Goal: Information Seeking & Learning: Check status

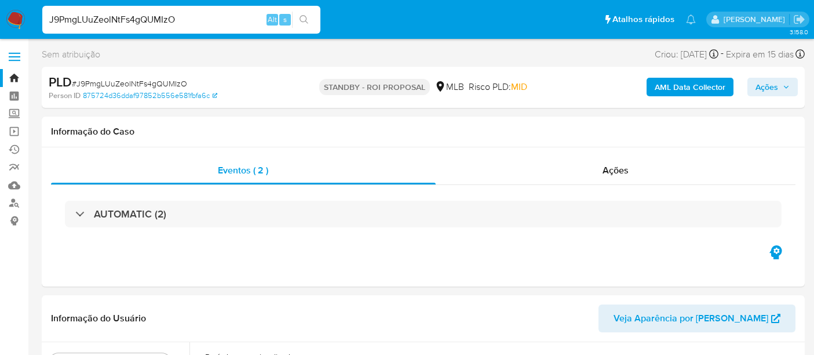
select select "10"
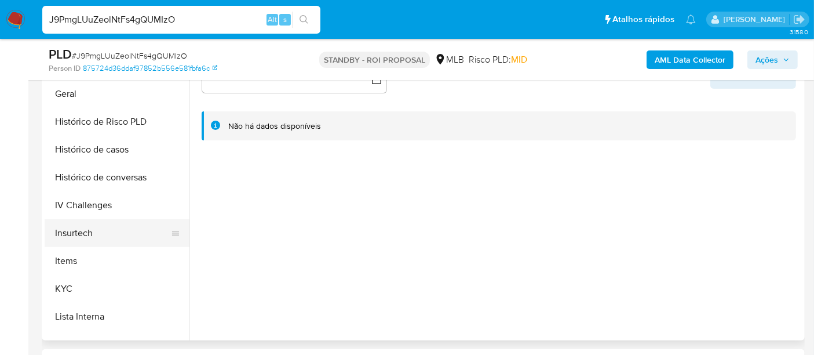
scroll to position [386, 0]
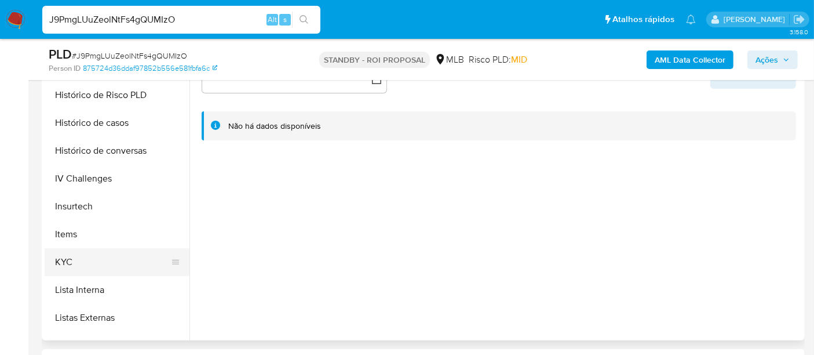
click at [59, 257] on button "KYC" at bounding box center [113, 262] width 136 height 28
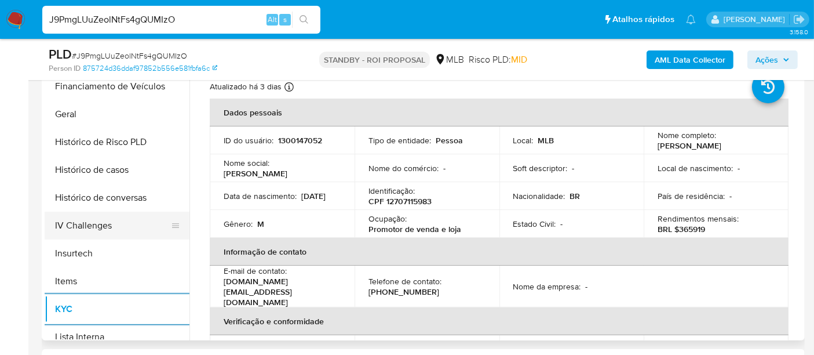
scroll to position [321, 0]
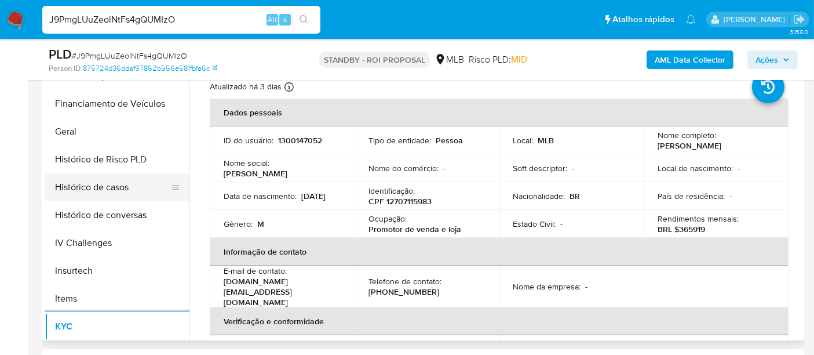
click at [112, 191] on button "Histórico de casos" at bounding box center [113, 187] width 136 height 28
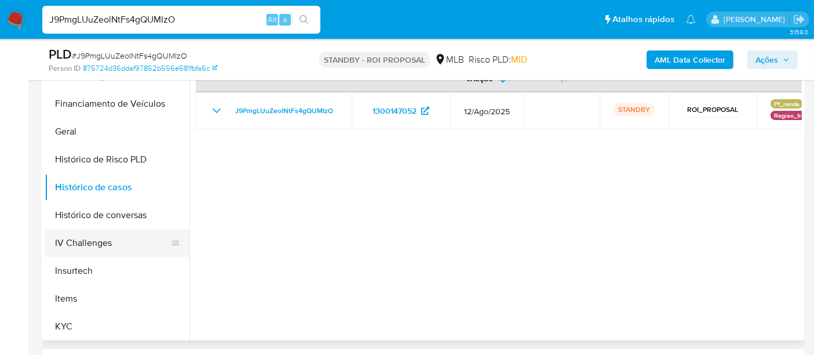
scroll to position [129, 0]
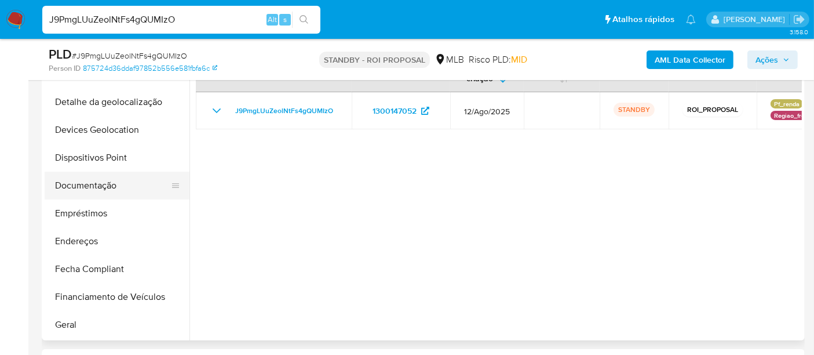
click at [114, 192] on button "Documentação" at bounding box center [113, 185] width 136 height 28
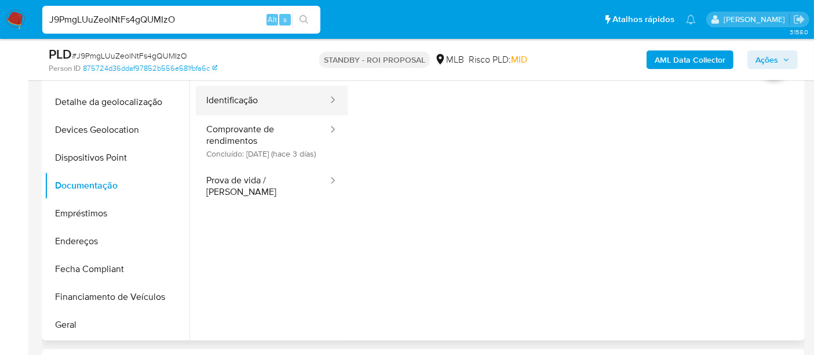
click at [237, 100] on button "Identificação" at bounding box center [262, 101] width 133 height 30
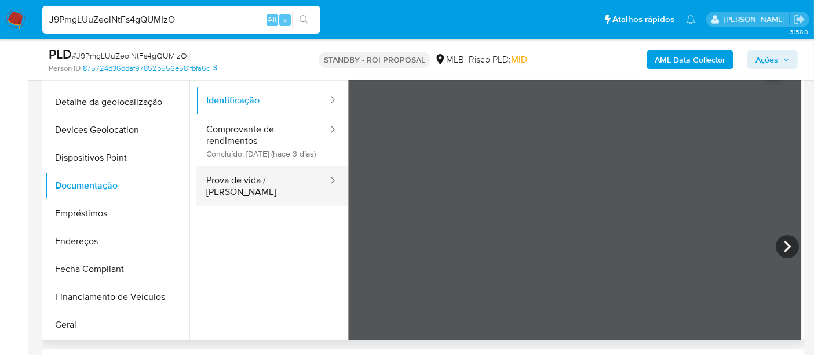
click at [246, 191] on button "Prova de vida / Selfie" at bounding box center [262, 185] width 133 height 39
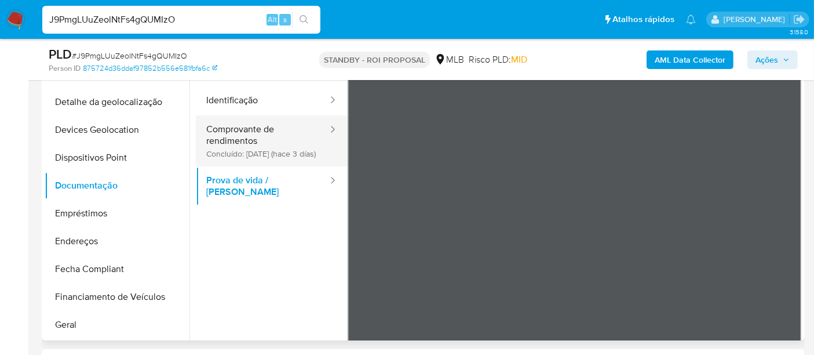
click at [240, 136] on button "Comprovante de rendimentos Concluído: 08/09/2025 (hace 3 días)" at bounding box center [262, 140] width 133 height 51
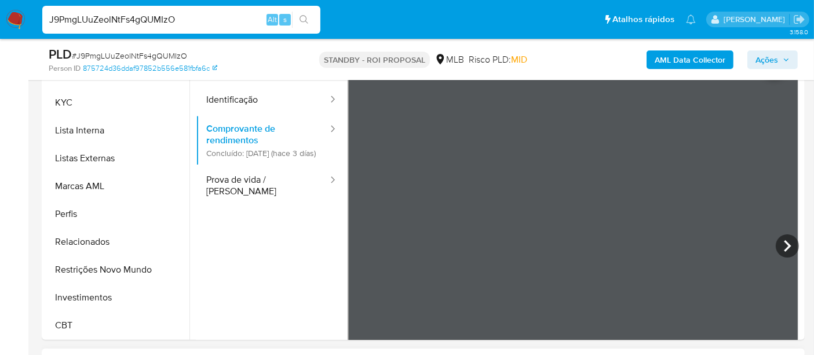
scroll to position [386, 0]
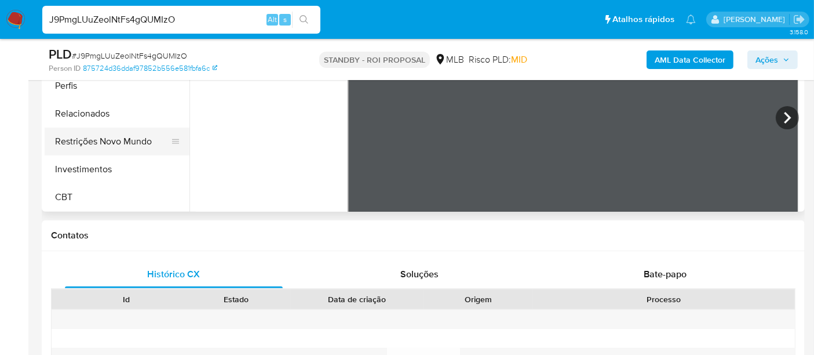
click at [118, 140] on button "Restrições Novo Mundo" at bounding box center [113, 141] width 136 height 28
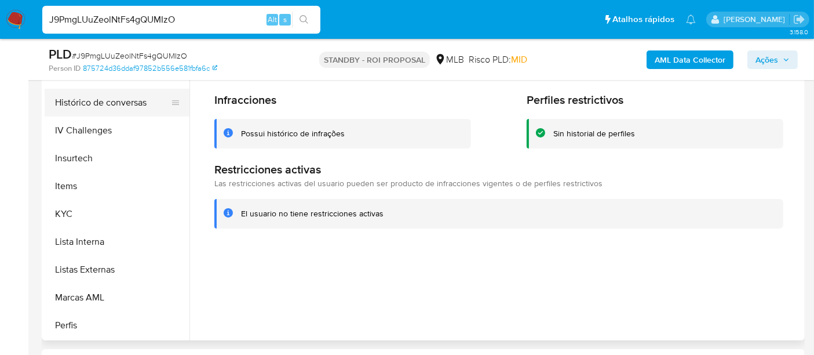
scroll to position [287, 0]
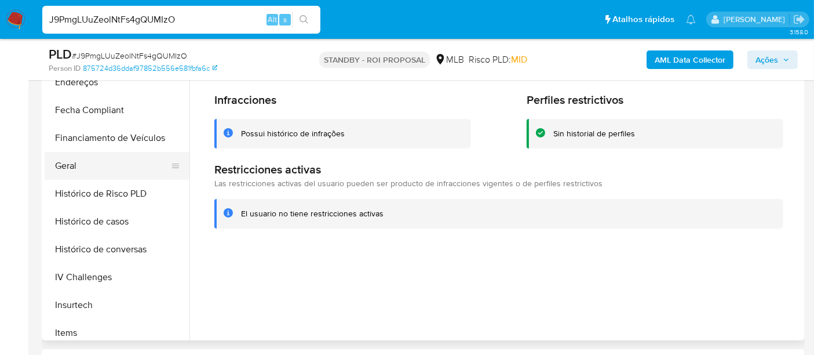
click at [74, 160] on button "Geral" at bounding box center [113, 166] width 136 height 28
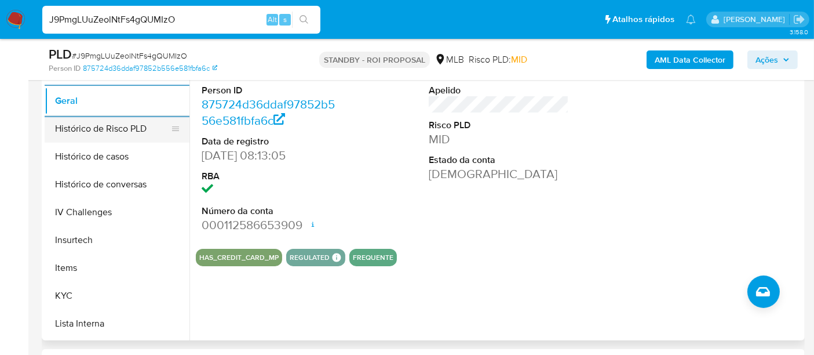
scroll to position [416, 0]
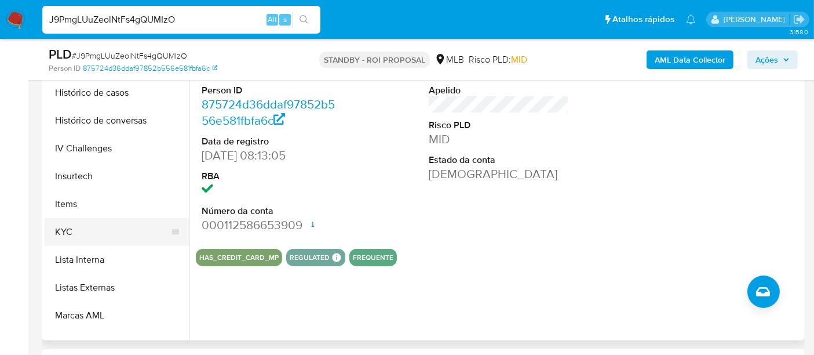
drag, startPoint x: 67, startPoint y: 227, endPoint x: 117, endPoint y: 221, distance: 50.2
click at [66, 227] on button "KYC" at bounding box center [113, 232] width 136 height 28
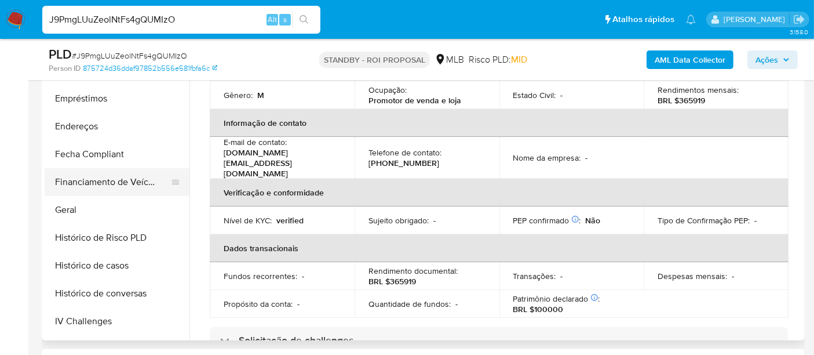
scroll to position [223, 0]
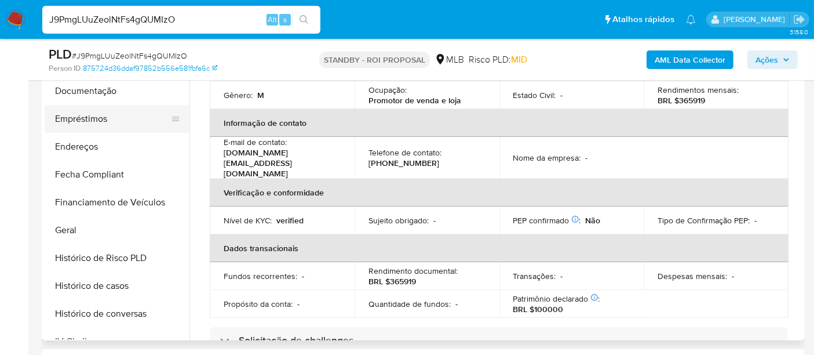
click at [85, 116] on button "Empréstimos" at bounding box center [113, 119] width 136 height 28
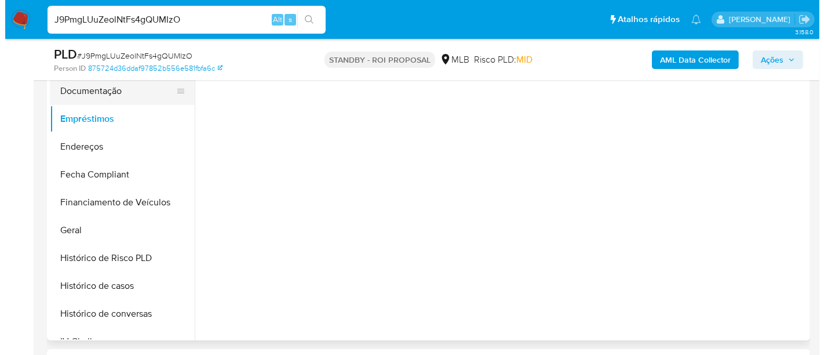
scroll to position [0, 0]
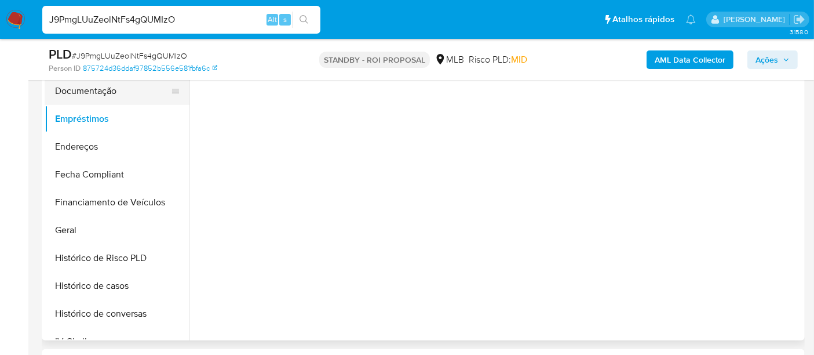
click at [87, 87] on button "Documentação" at bounding box center [113, 91] width 136 height 28
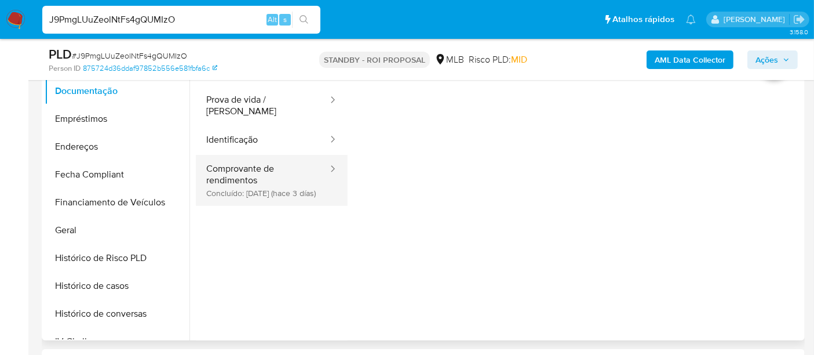
click at [243, 182] on button "Comprovante de rendimentos Concluído: 08/09/2025 (hace 3 días)" at bounding box center [262, 180] width 133 height 51
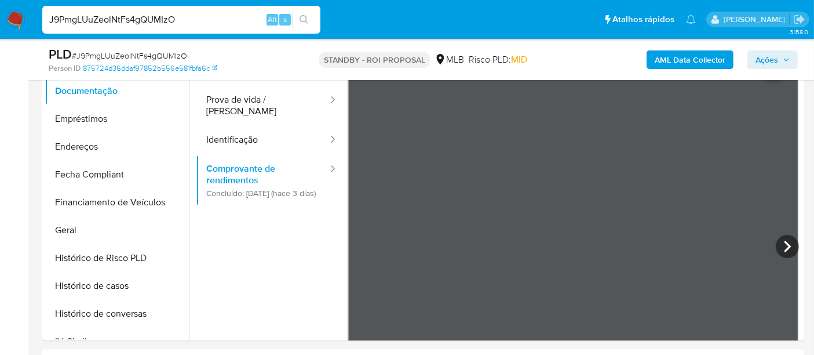
click at [662, 66] on b "AML Data Collector" at bounding box center [690, 59] width 71 height 19
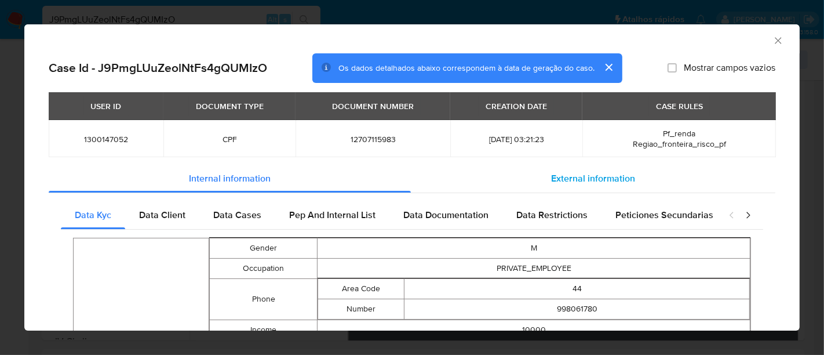
click at [582, 177] on span "External information" at bounding box center [593, 177] width 84 height 13
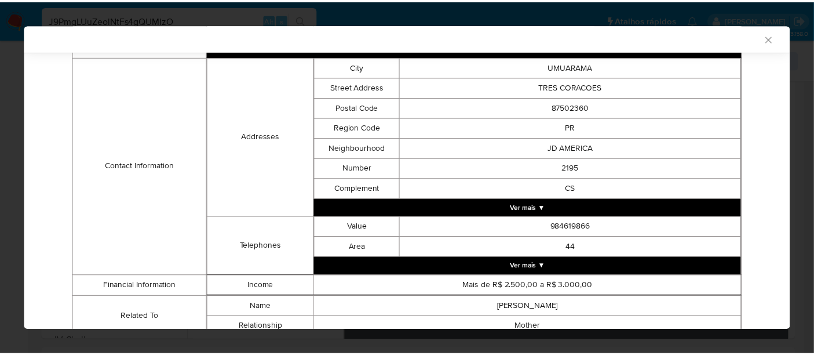
scroll to position [367, 0]
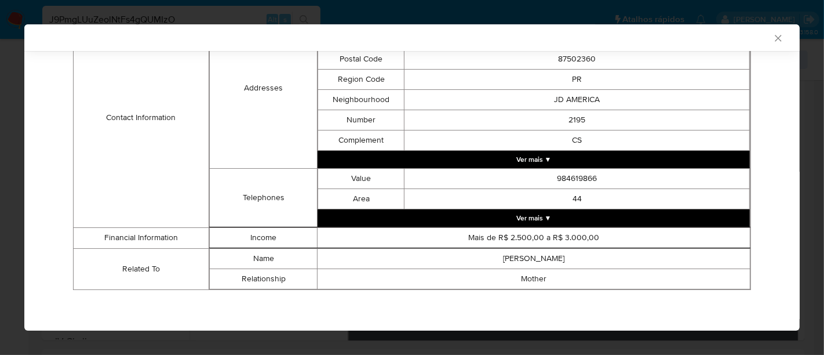
click at [772, 38] on icon "Fechar a janela" at bounding box center [778, 38] width 12 height 12
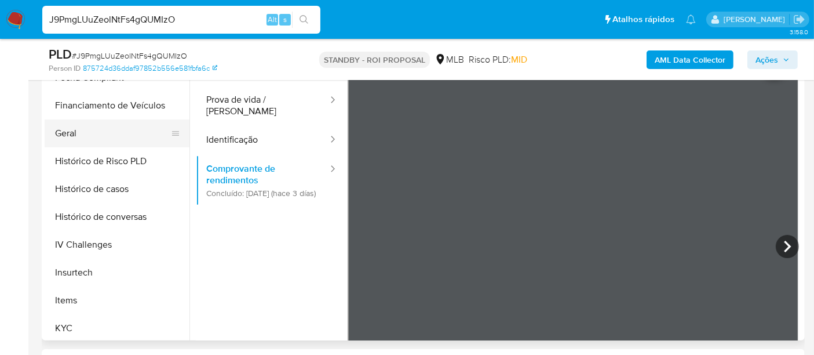
scroll to position [416, 0]
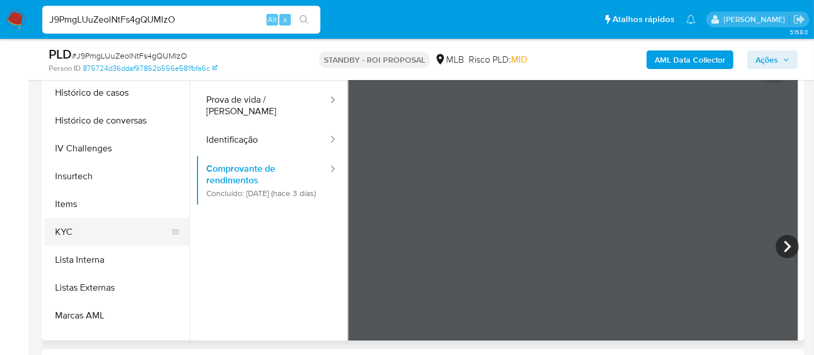
click at [70, 231] on button "KYC" at bounding box center [113, 232] width 136 height 28
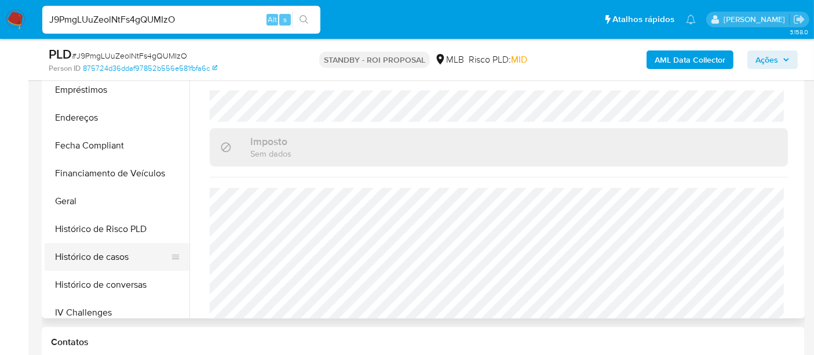
scroll to position [287, 0]
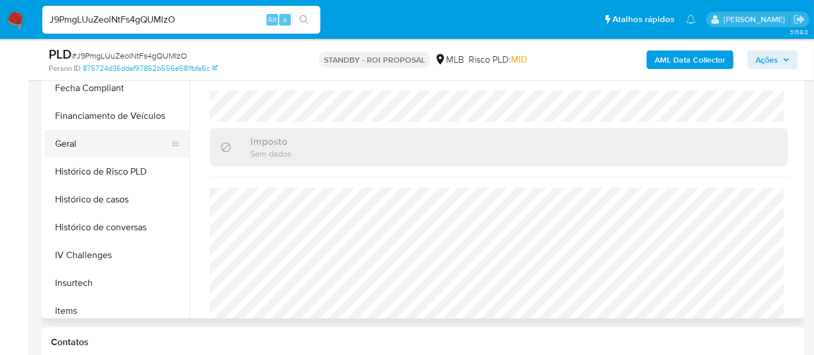
drag, startPoint x: 67, startPoint y: 142, endPoint x: 79, endPoint y: 144, distance: 12.9
click at [66, 142] on button "Geral" at bounding box center [113, 144] width 136 height 28
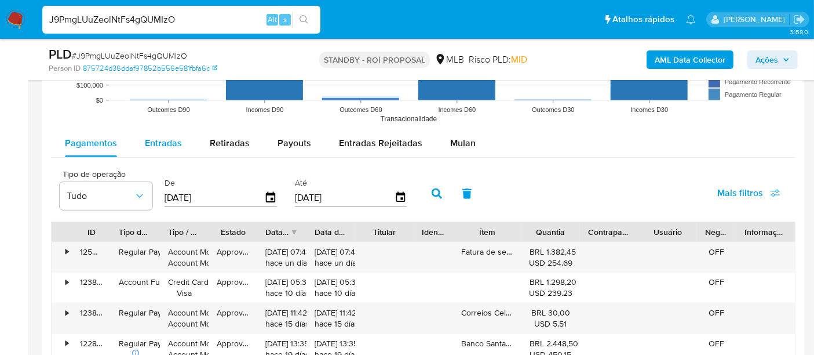
scroll to position [1181, 0]
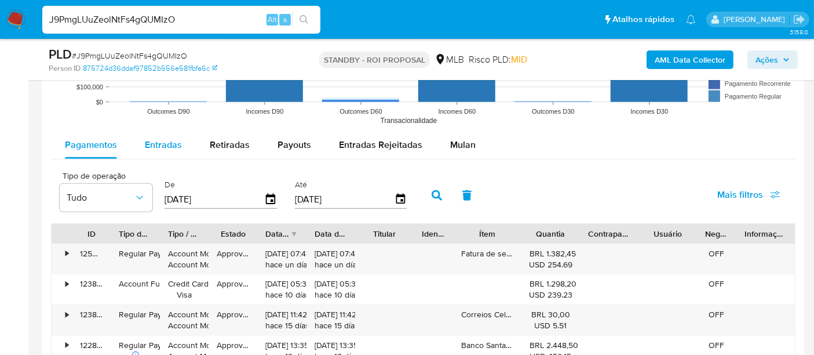
click at [165, 146] on span "Entradas" at bounding box center [163, 144] width 37 height 13
select select "10"
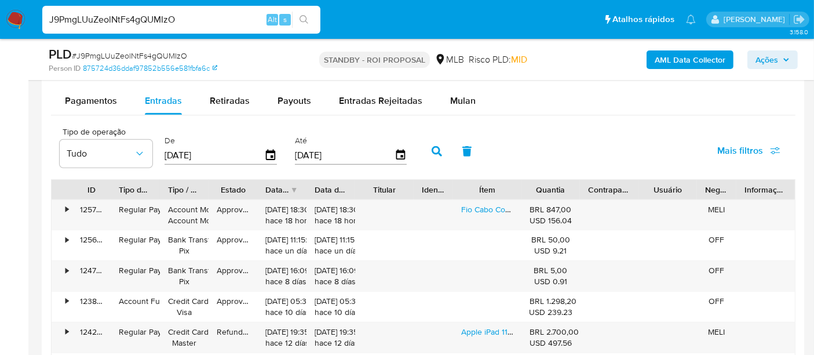
scroll to position [1245, 0]
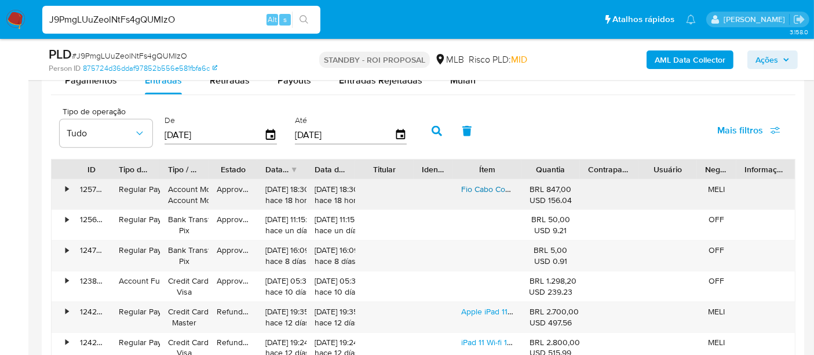
click at [485, 183] on link "Fio Cabo Cobre Flexível 10mm 750v Rolo De 100m Sil Cores Cor Da Cobertura Preto" at bounding box center [613, 189] width 304 height 12
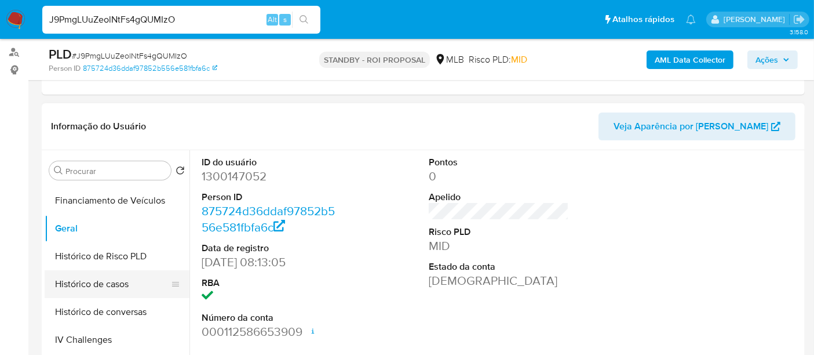
scroll to position [352, 0]
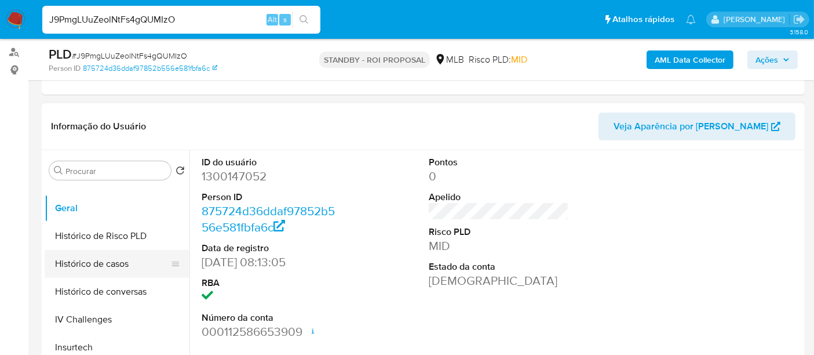
click at [112, 264] on button "Histórico de casos" at bounding box center [113, 264] width 136 height 28
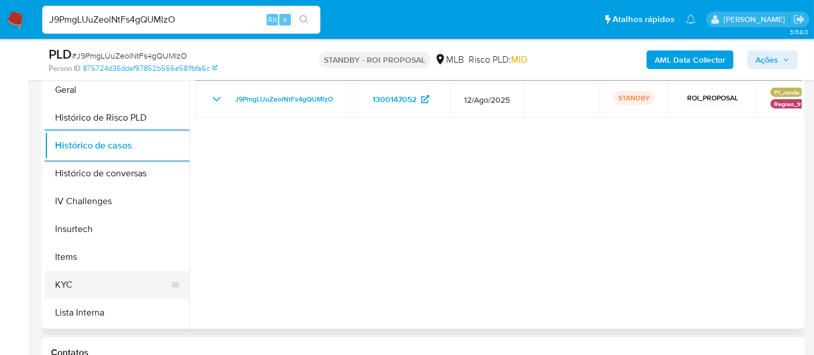
scroll to position [344, 0]
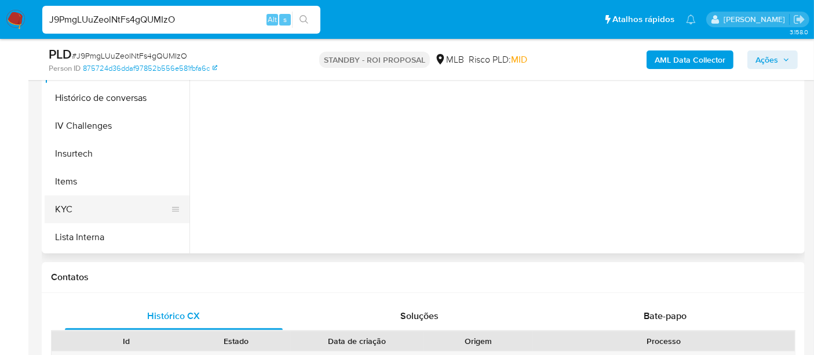
drag, startPoint x: 71, startPoint y: 203, endPoint x: 87, endPoint y: 200, distance: 17.0
click at [70, 203] on button "KYC" at bounding box center [113, 209] width 136 height 28
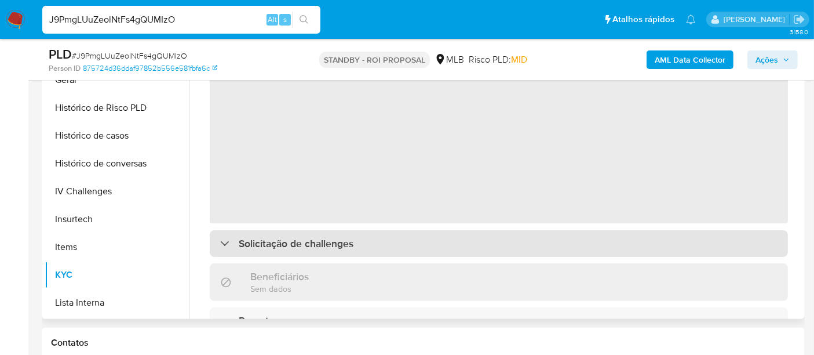
scroll to position [215, 0]
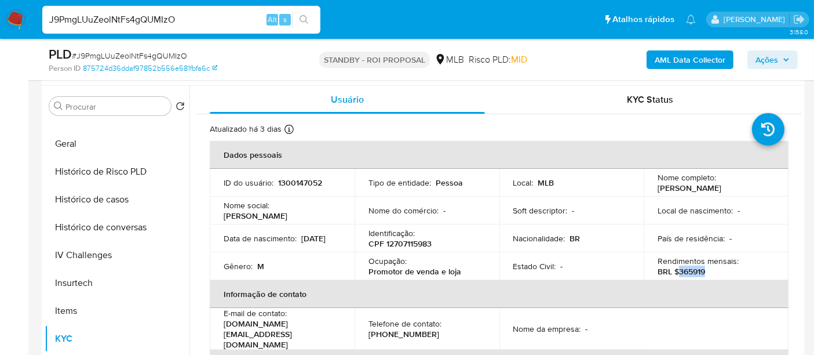
drag, startPoint x: 704, startPoint y: 269, endPoint x: 677, endPoint y: 271, distance: 26.7
click at [677, 271] on div "Rendimentos mensais : BRL $365919" at bounding box center [715, 265] width 117 height 21
copy p "365919"
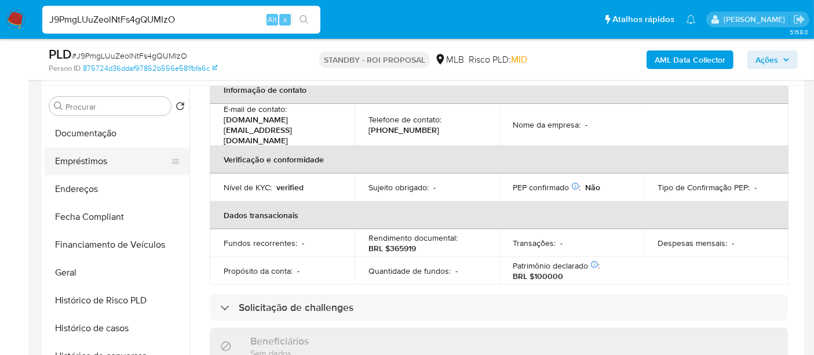
scroll to position [159, 0]
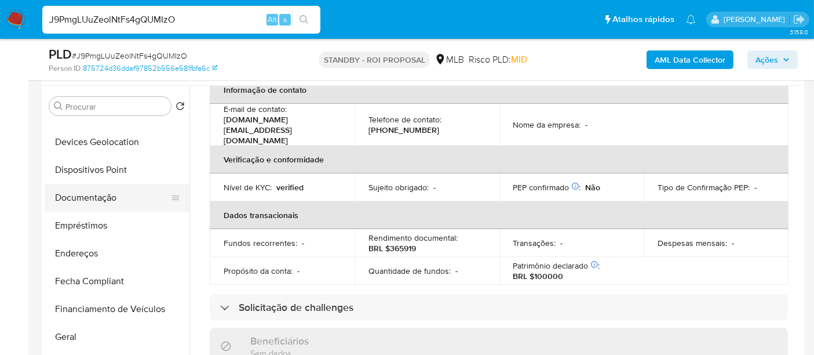
click at [82, 209] on button "Documentação" at bounding box center [113, 198] width 136 height 28
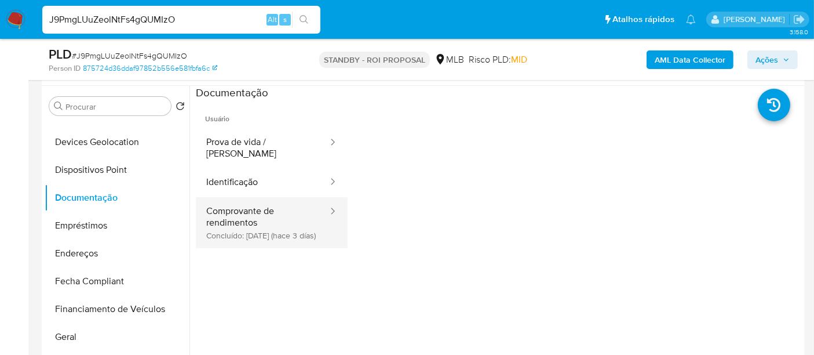
click at [233, 206] on button "Comprovante de rendimentos Concluído: 08/09/2025 (hace 3 días)" at bounding box center [262, 222] width 133 height 51
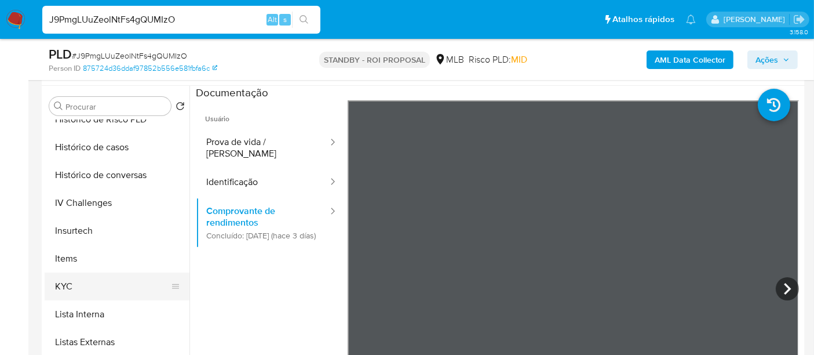
scroll to position [416, 0]
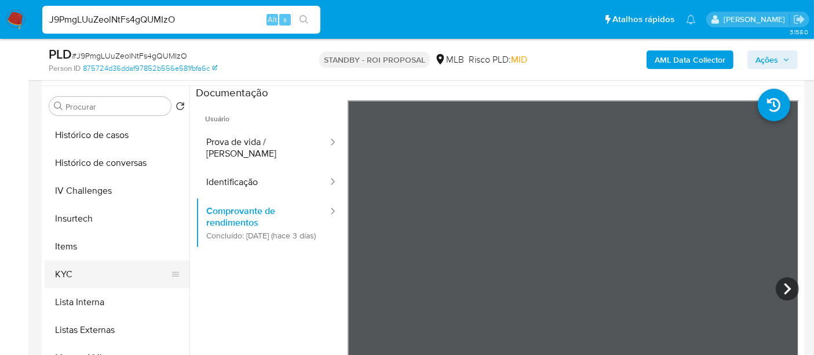
click at [65, 269] on button "KYC" at bounding box center [113, 274] width 136 height 28
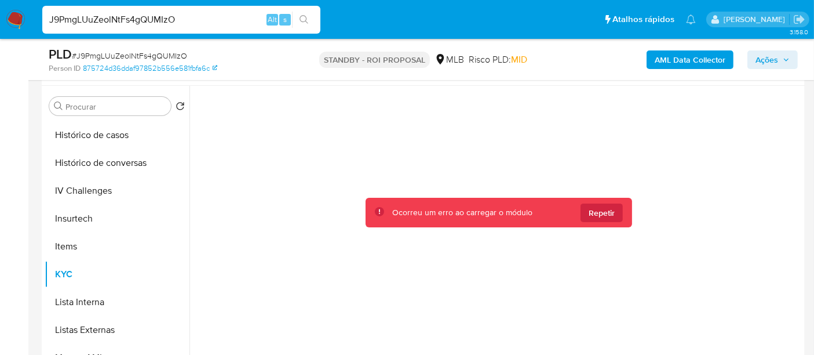
click at [601, 211] on span "Repetir" at bounding box center [602, 212] width 26 height 19
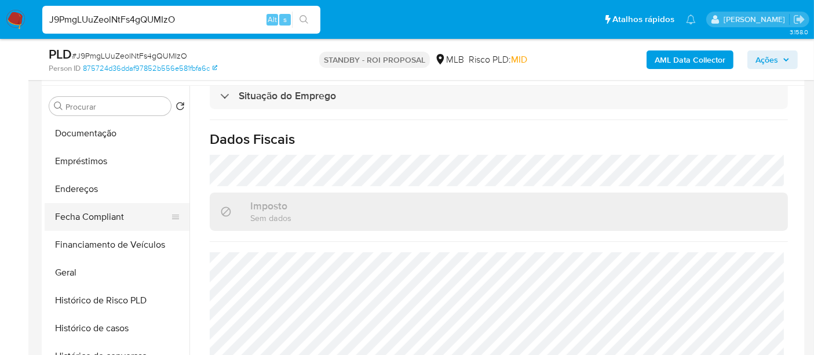
scroll to position [159, 0]
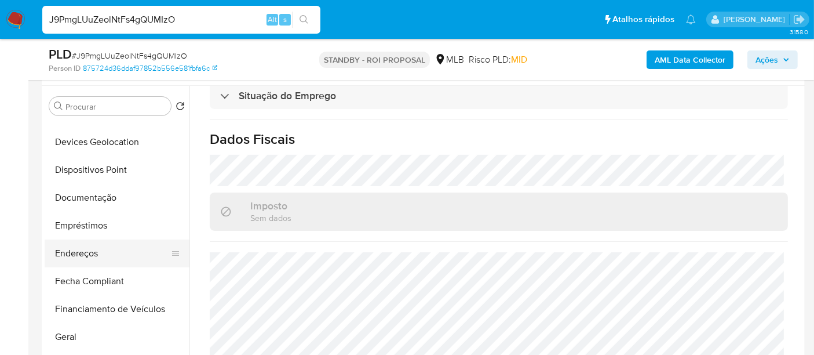
click at [87, 249] on button "Endereços" at bounding box center [113, 253] width 136 height 28
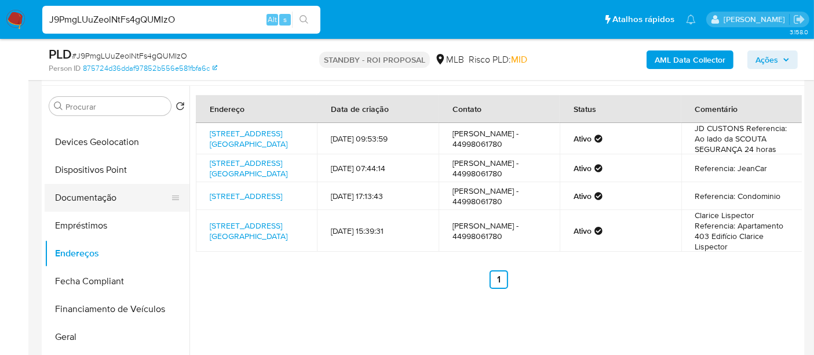
click at [107, 194] on button "Documentação" at bounding box center [113, 198] width 136 height 28
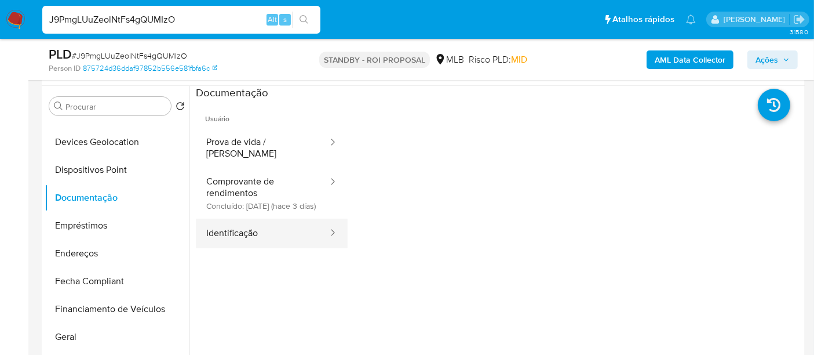
click at [231, 229] on button "Identificação" at bounding box center [262, 233] width 133 height 30
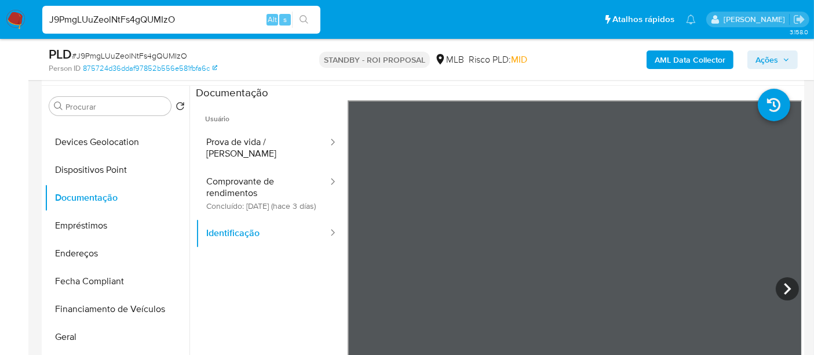
click at [151, 18] on input "J9PmgLUuZeolNtFs4gQUMIzO" at bounding box center [181, 19] width 278 height 15
click at [151, 19] on input "J9PmgLUuZeolNtFs4gQUMIzO" at bounding box center [181, 19] width 278 height 15
paste input "m3KSwrGIdOZpQ6wn8KWmaS96"
type input "m3KSwrGIdOZpQ6wn8KWmaS96"
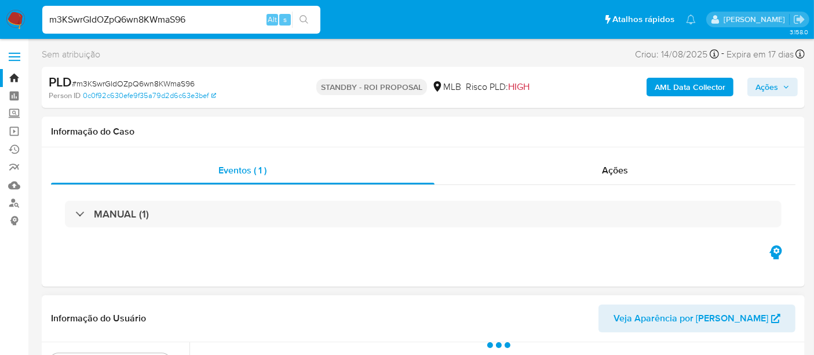
select select "10"
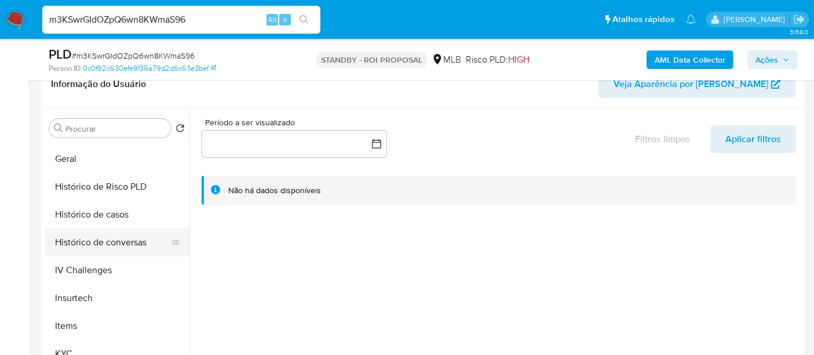
scroll to position [386, 0]
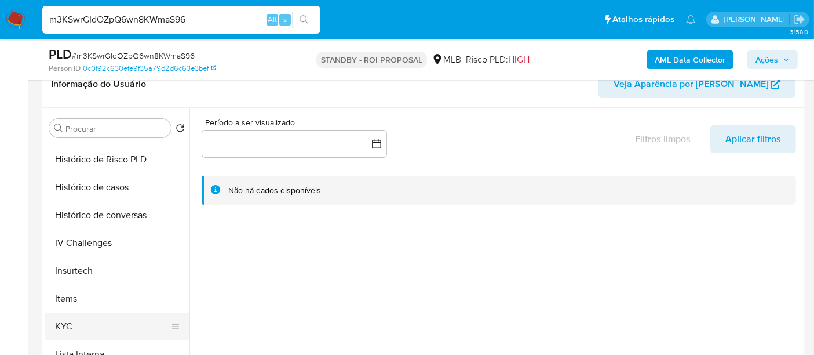
click at [71, 321] on button "KYC" at bounding box center [113, 326] width 136 height 28
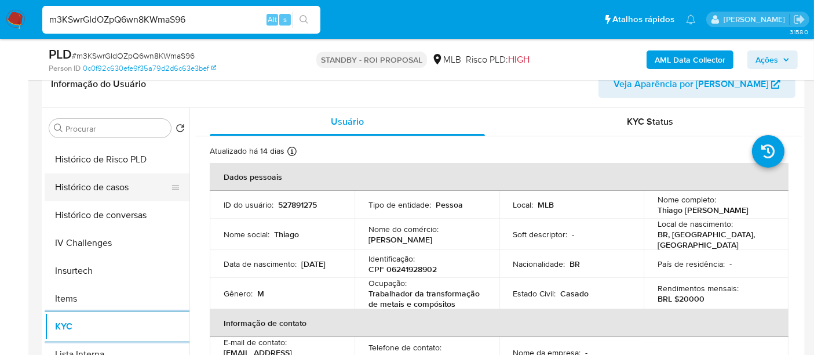
click at [127, 193] on button "Histórico de casos" at bounding box center [113, 187] width 136 height 28
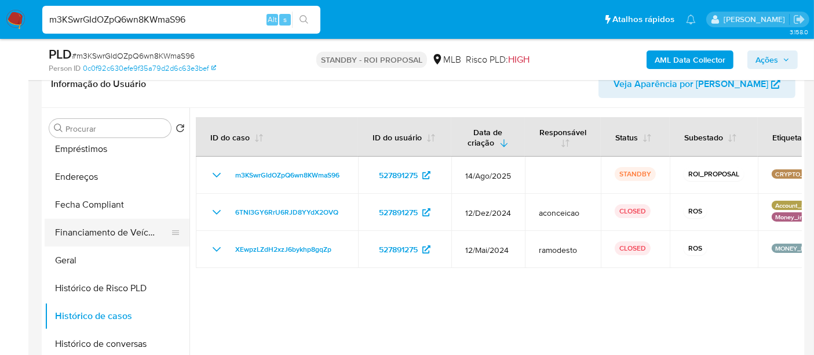
scroll to position [193, 0]
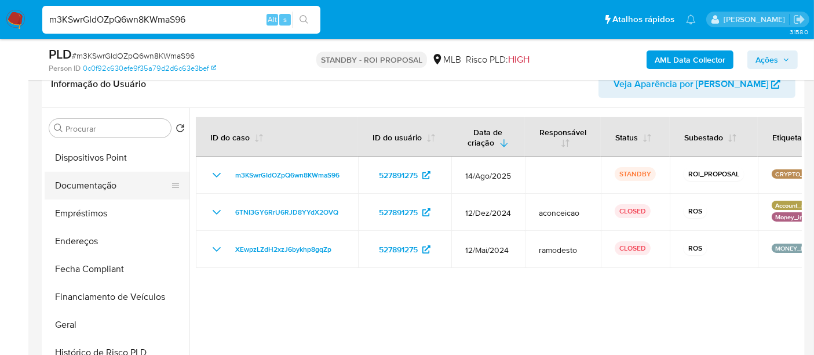
click at [92, 189] on button "Documentação" at bounding box center [113, 185] width 136 height 28
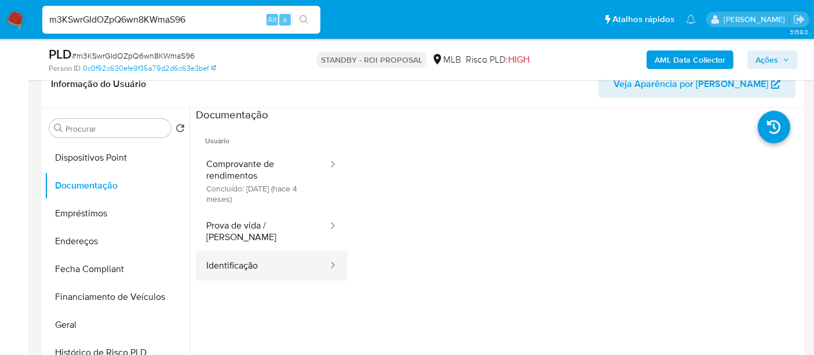
click at [234, 255] on button "Identificação" at bounding box center [262, 266] width 133 height 30
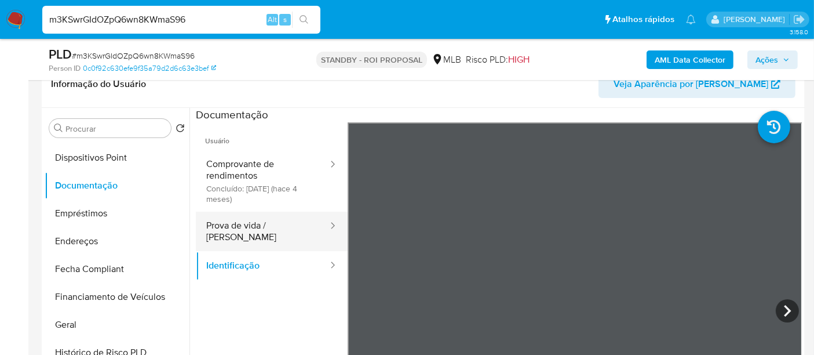
drag, startPoint x: 271, startPoint y: 229, endPoint x: 294, endPoint y: 229, distance: 22.6
click at [271, 229] on button "Prova de vida / Selfie" at bounding box center [262, 230] width 133 height 39
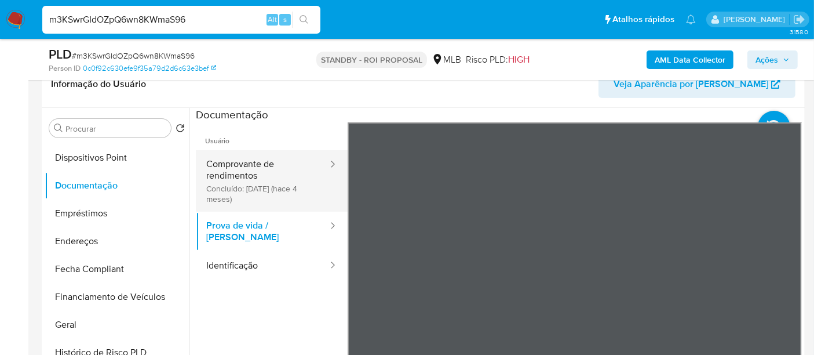
click at [242, 168] on button "Comprovante de rendimentos Concluído: 28/04/2025 (hace 4 meses)" at bounding box center [262, 180] width 133 height 61
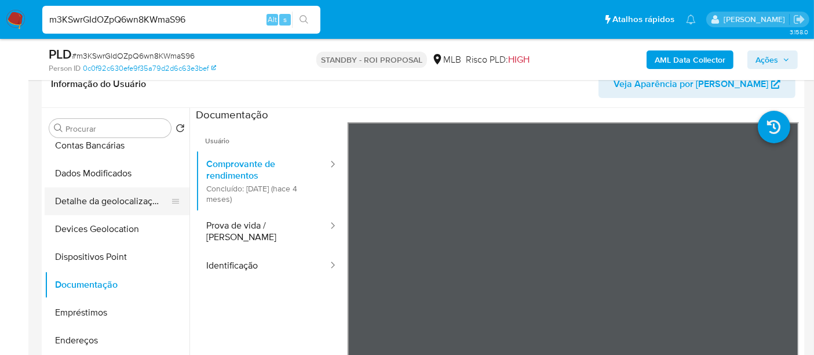
scroll to position [30, 0]
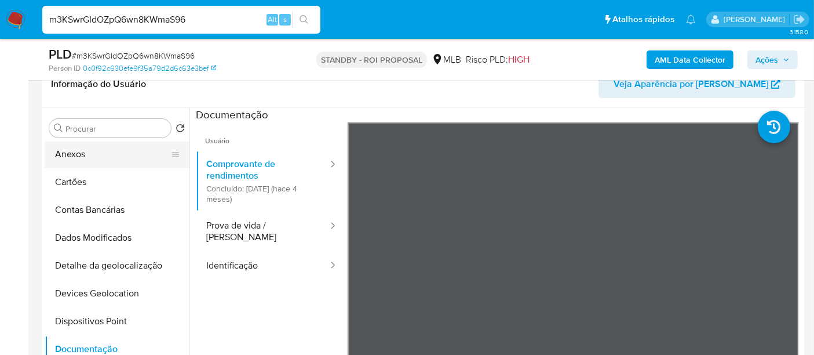
click at [70, 159] on button "Anexos" at bounding box center [113, 154] width 136 height 28
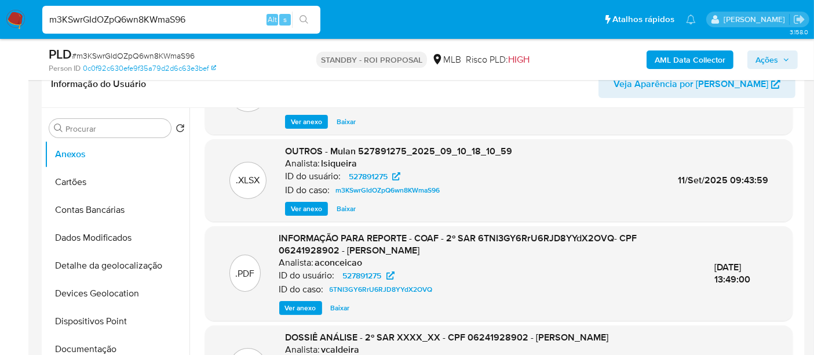
scroll to position [109, 0]
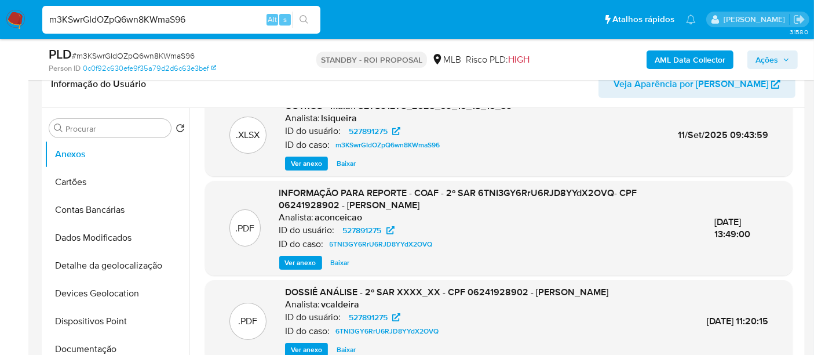
click at [299, 261] on span "Ver anexo" at bounding box center [300, 263] width 31 height 12
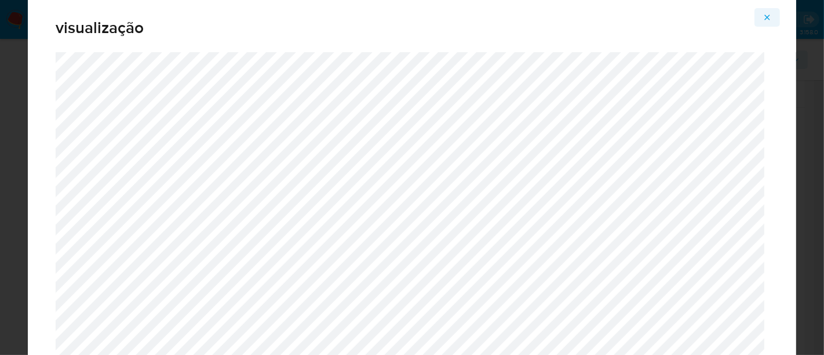
click at [763, 17] on icon "Attachment preview" at bounding box center [766, 17] width 9 height 9
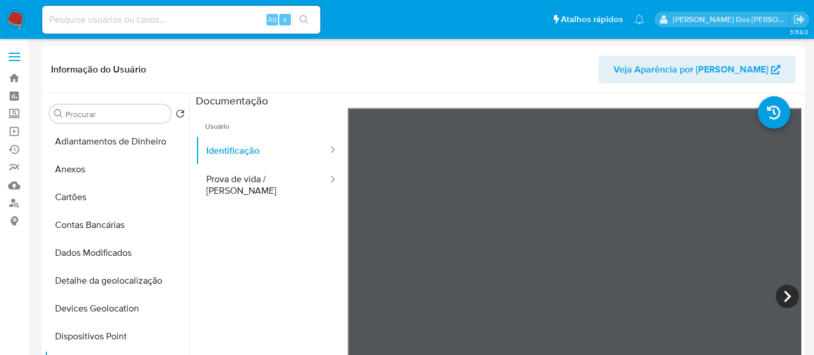
select select "10"
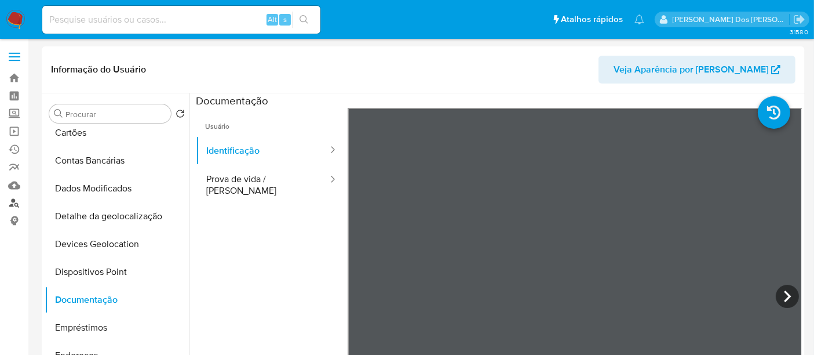
click at [16, 199] on link "Localizador de pessoas" at bounding box center [69, 203] width 138 height 18
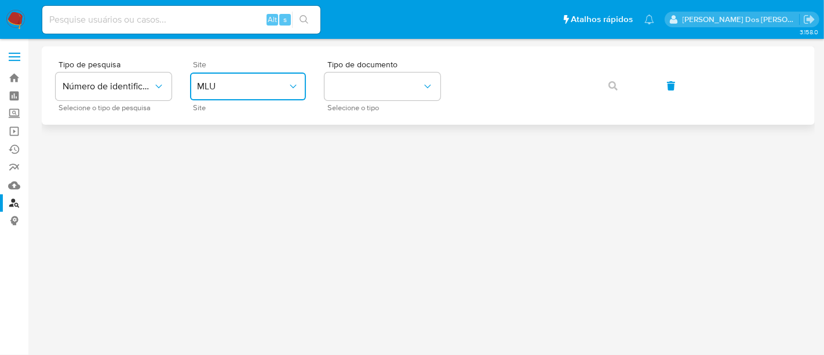
click at [284, 86] on span "MLU" at bounding box center [242, 87] width 90 height 12
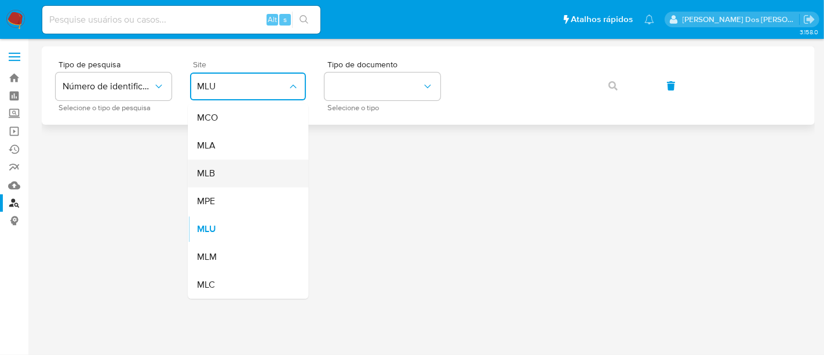
click at [246, 168] on div "MLB" at bounding box center [244, 173] width 95 height 28
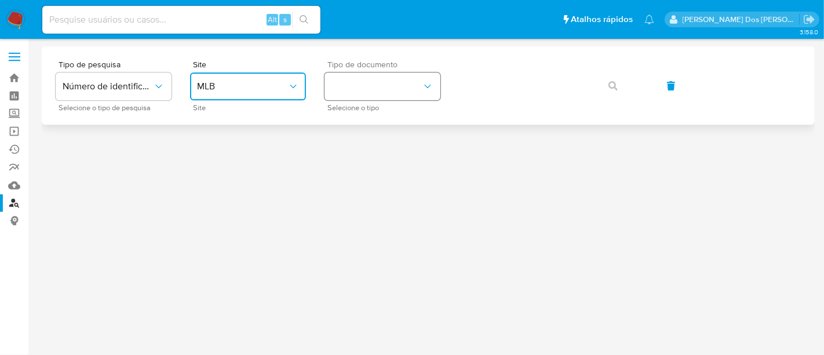
click at [342, 89] on button "identificationType" at bounding box center [382, 86] width 116 height 28
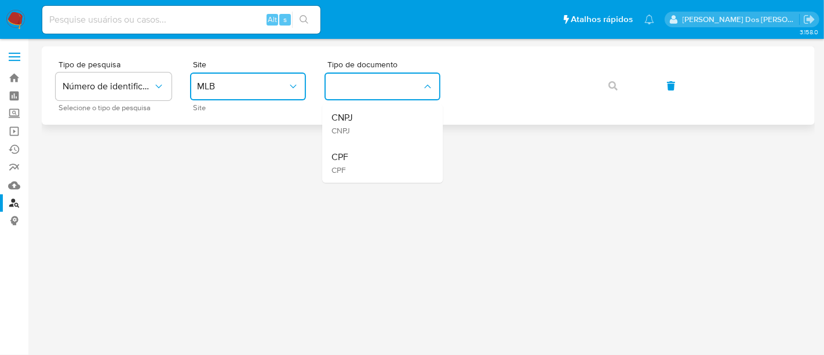
drag, startPoint x: 350, startPoint y: 151, endPoint x: 480, endPoint y: 103, distance: 138.4
click at [354, 149] on div "CPF CPF" at bounding box center [378, 162] width 95 height 39
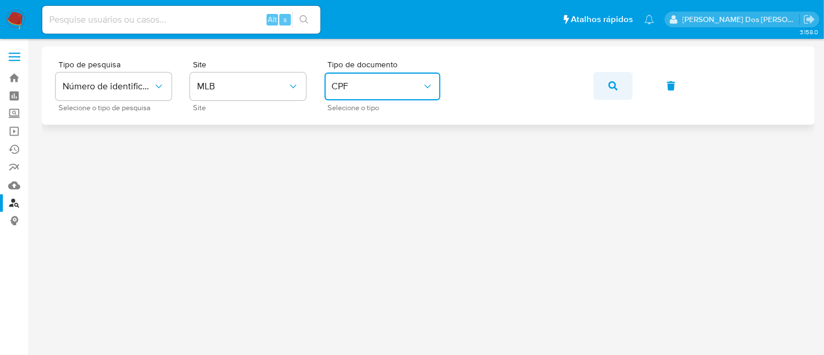
click at [612, 85] on icon "button" at bounding box center [612, 85] width 9 height 9
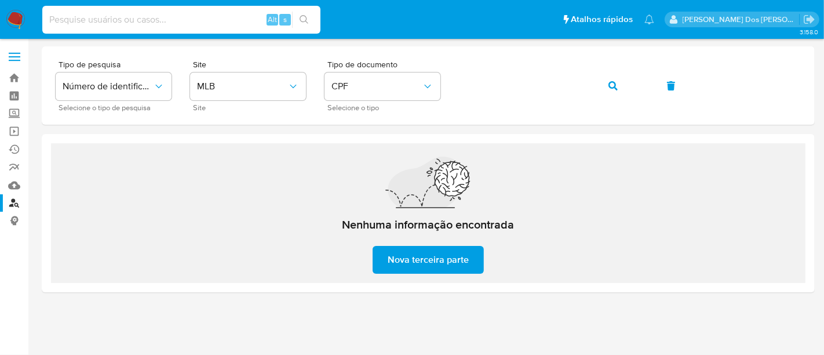
click at [99, 13] on input at bounding box center [181, 19] width 278 height 15
paste input "1707011991"
type input "1707011991"
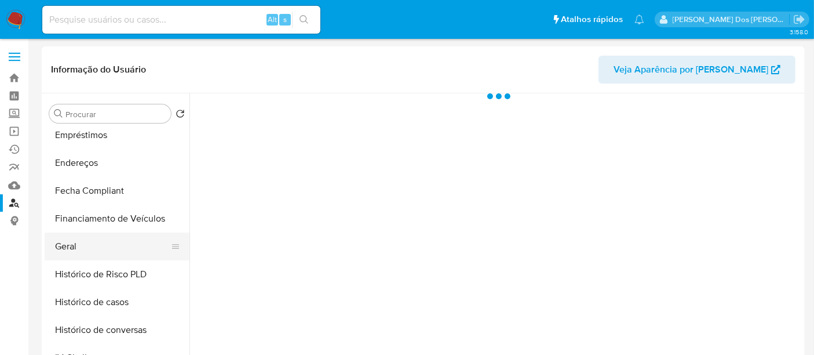
scroll to position [385, 0]
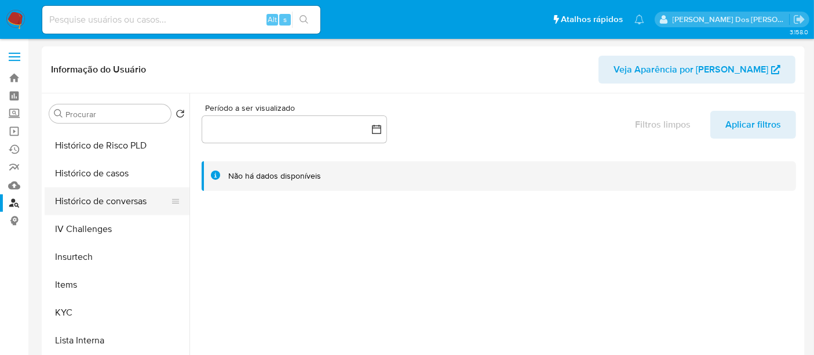
select select "10"
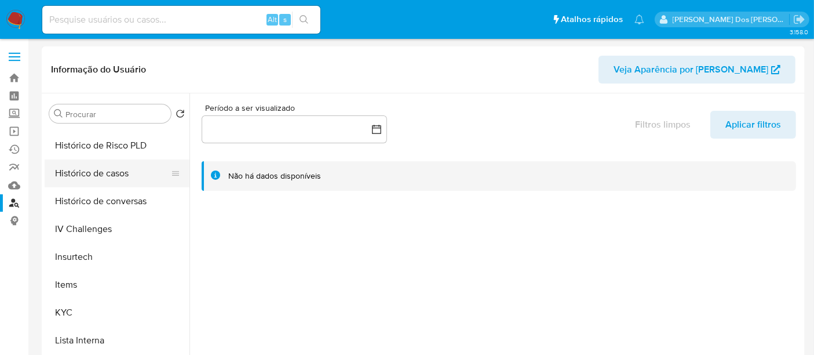
click at [89, 177] on button "Histórico de casos" at bounding box center [113, 173] width 136 height 28
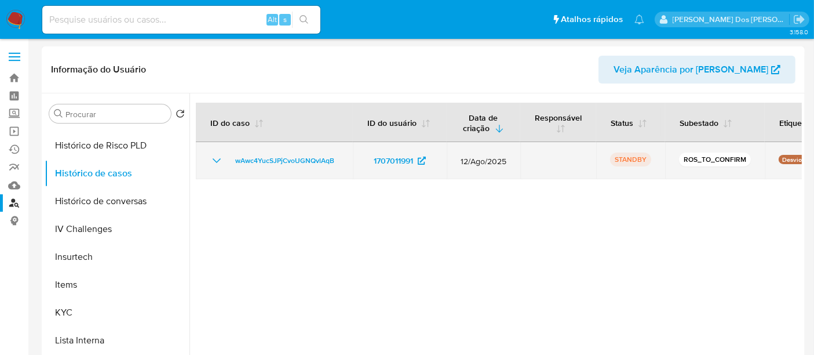
click at [212, 160] on icon "Mostrar/Ocultar" at bounding box center [217, 161] width 14 height 14
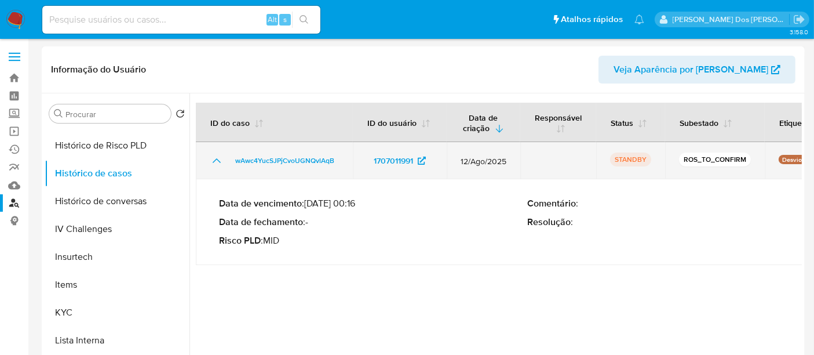
click at [212, 160] on icon "Mostrar/Ocultar" at bounding box center [217, 161] width 14 height 14
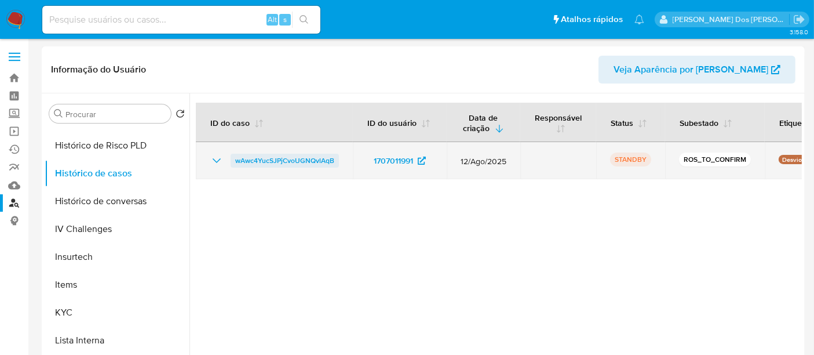
click at [251, 156] on span "wAwc4YucSJPjCvoUGNQvlAqB" at bounding box center [284, 161] width 99 height 14
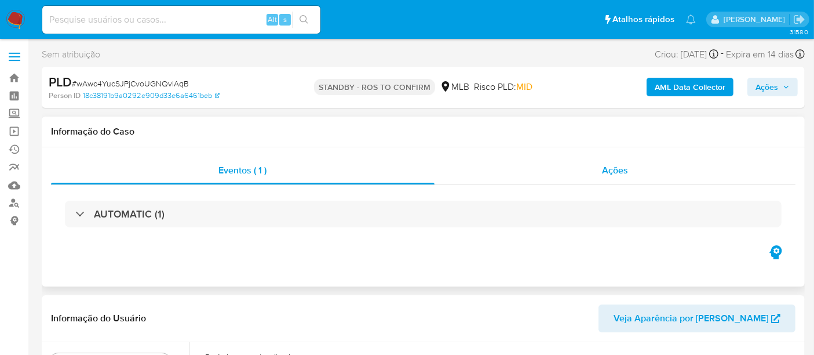
click at [612, 169] on span "Ações" at bounding box center [615, 169] width 26 height 13
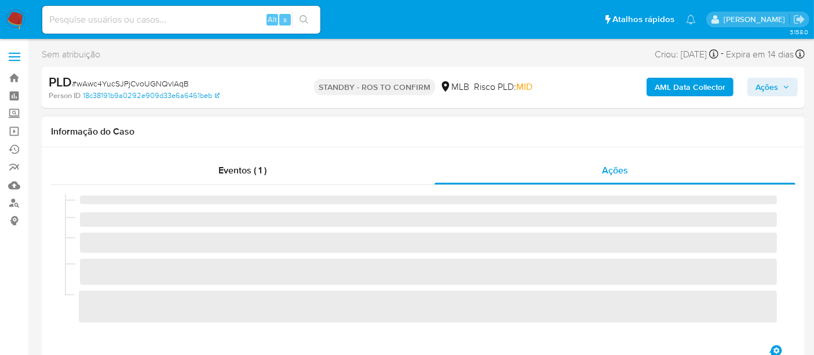
select select "10"
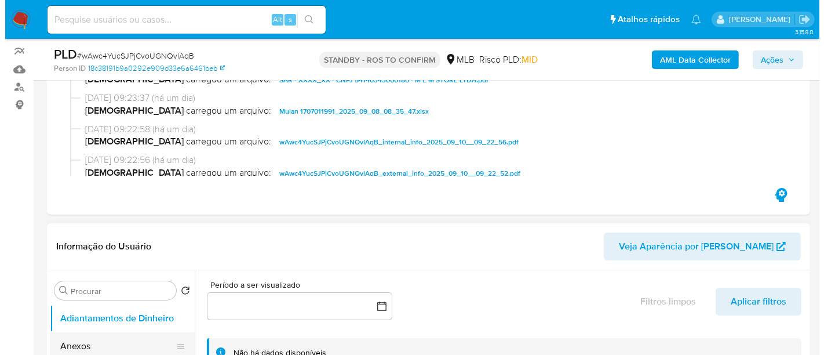
scroll to position [257, 0]
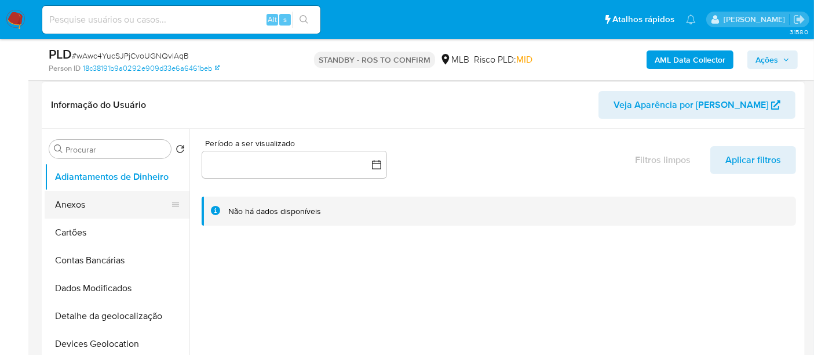
click at [66, 205] on button "Anexos" at bounding box center [113, 205] width 136 height 28
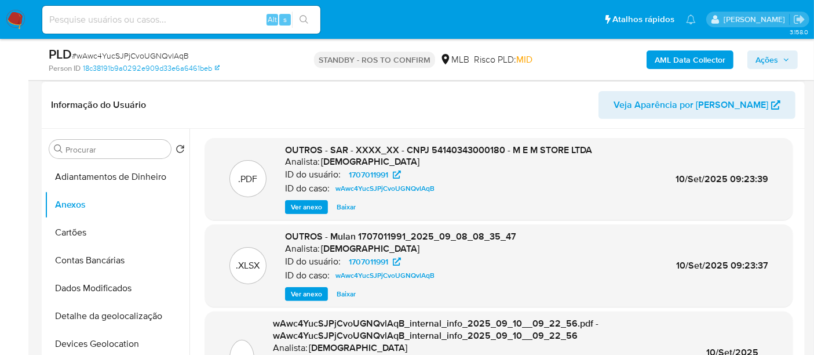
click at [301, 202] on span "Ver anexo" at bounding box center [306, 207] width 31 height 12
